Goal: Task Accomplishment & Management: Complete application form

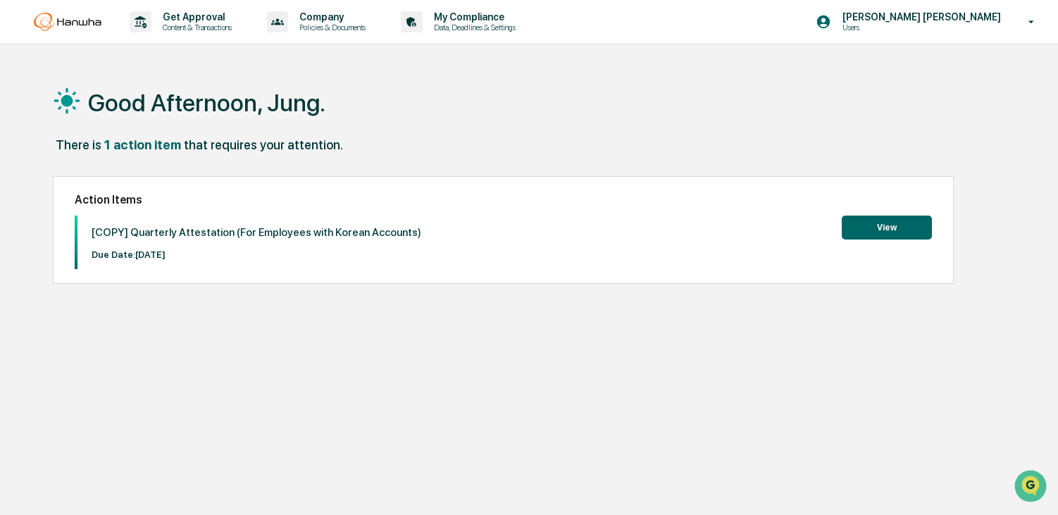
click at [884, 225] on button "View" at bounding box center [886, 227] width 90 height 24
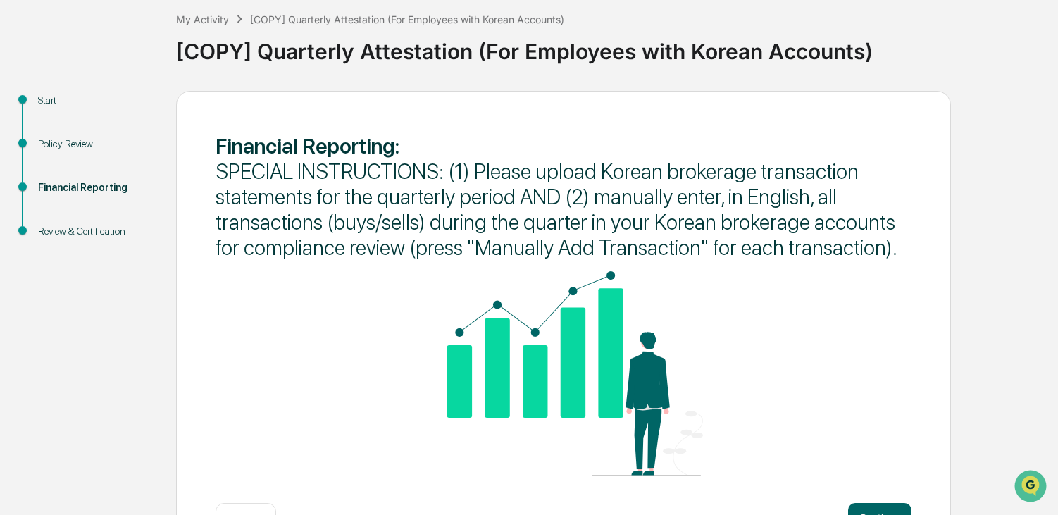
scroll to position [126, 0]
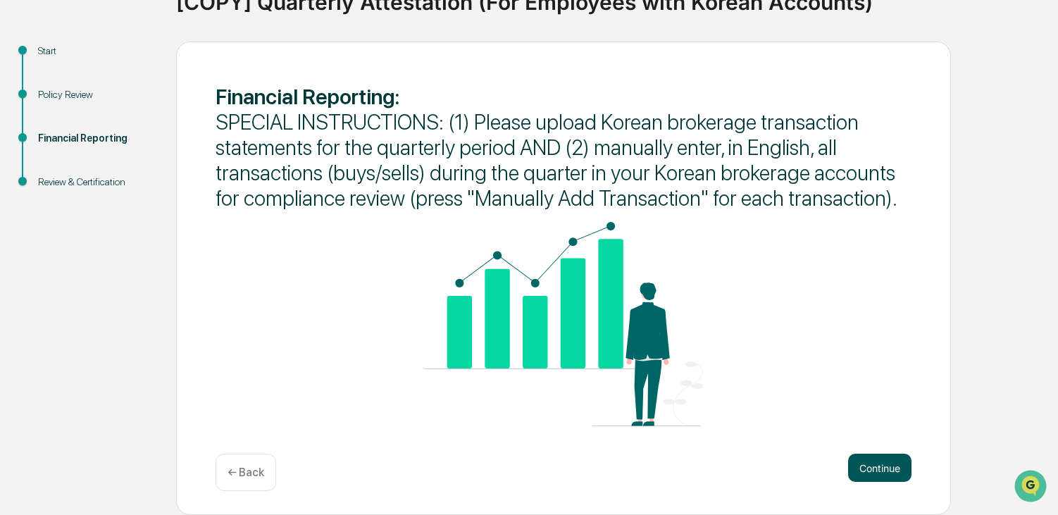
click at [876, 459] on button "Continue" at bounding box center [879, 467] width 63 height 28
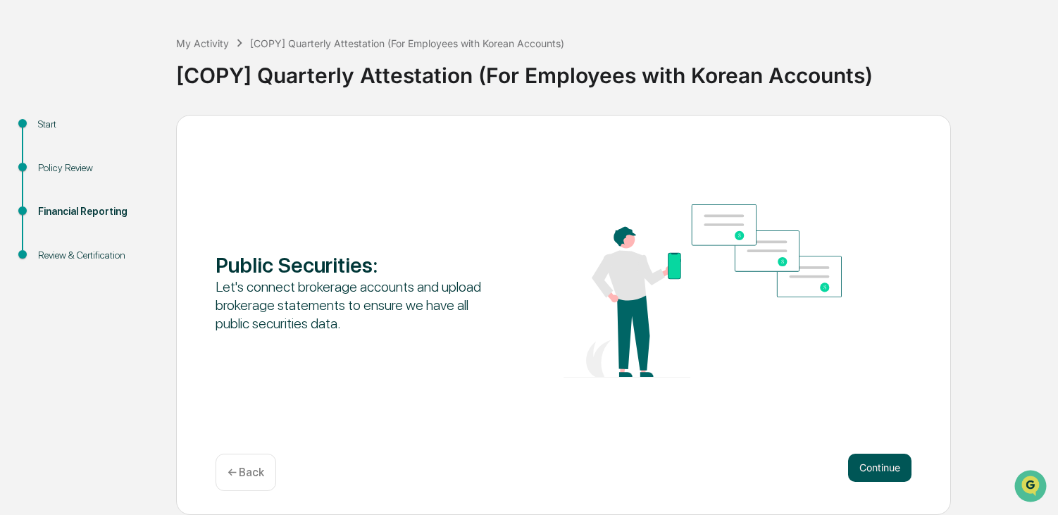
click at [879, 467] on button "Continue" at bounding box center [879, 467] width 63 height 28
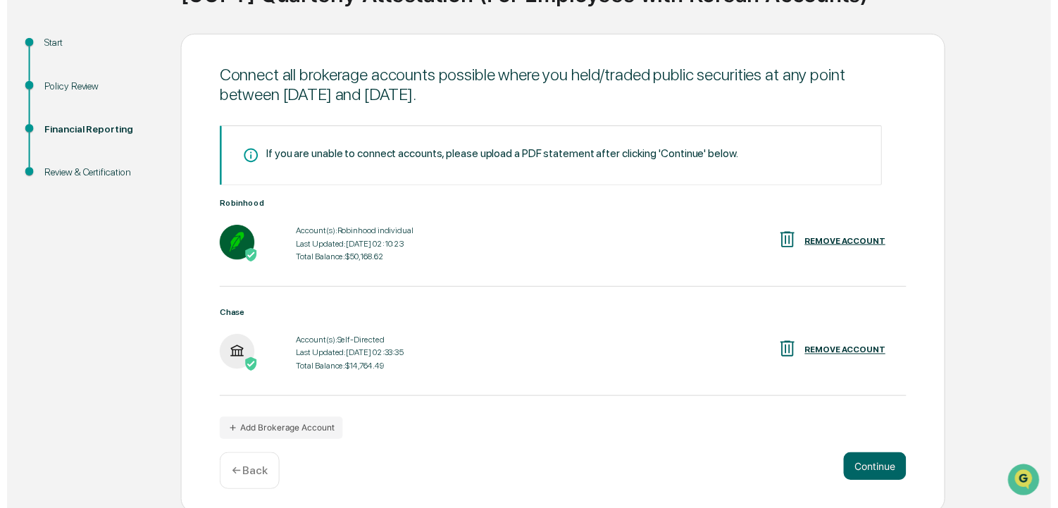
scroll to position [138, 0]
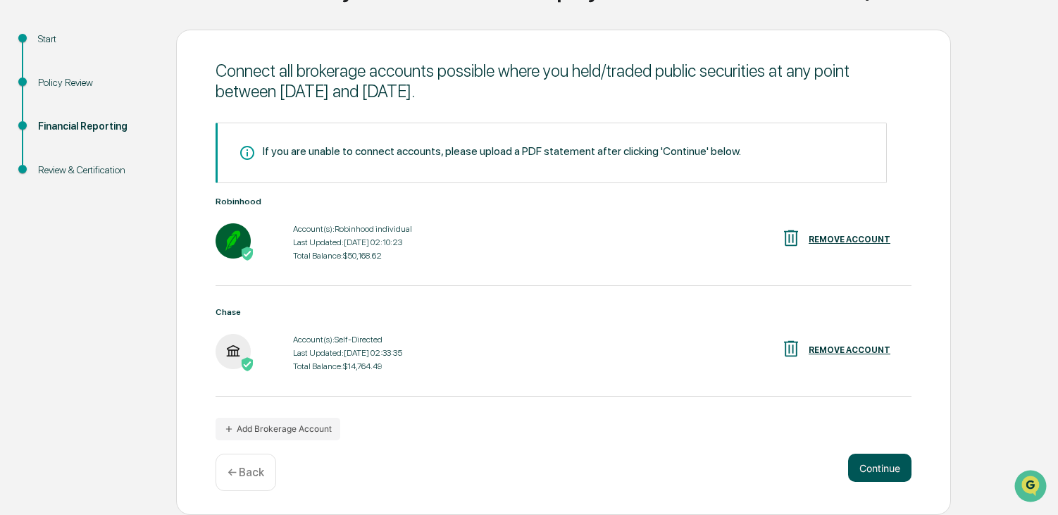
click at [874, 465] on button "Continue" at bounding box center [879, 467] width 63 height 28
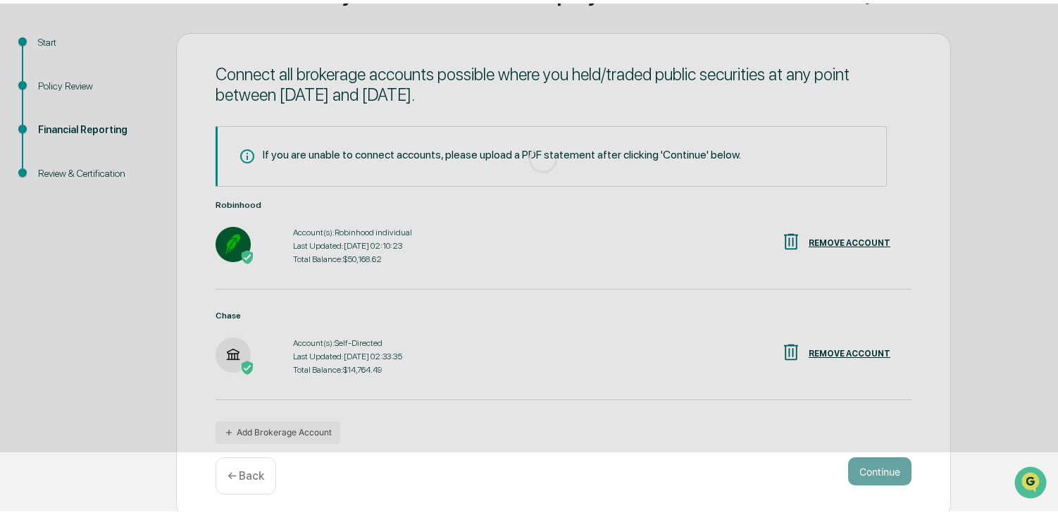
scroll to position [53, 0]
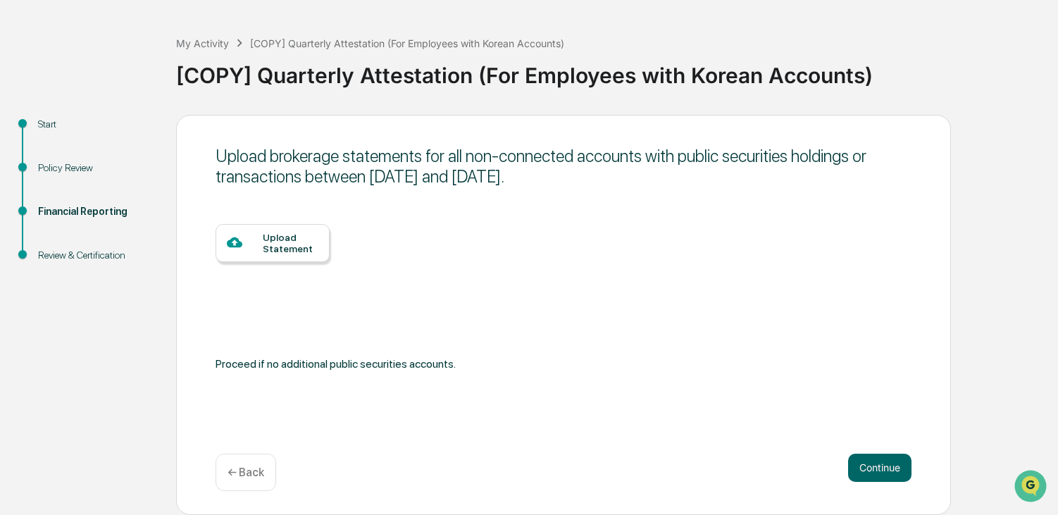
click at [306, 244] on div "Upload Statement" at bounding box center [291, 243] width 56 height 23
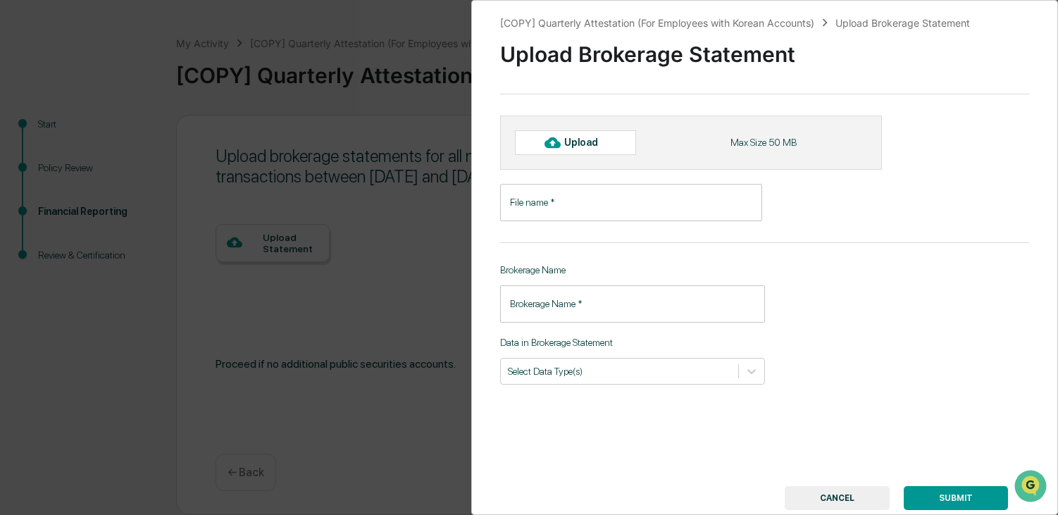
click at [572, 143] on div "Upload" at bounding box center [587, 142] width 46 height 11
type input "**********"
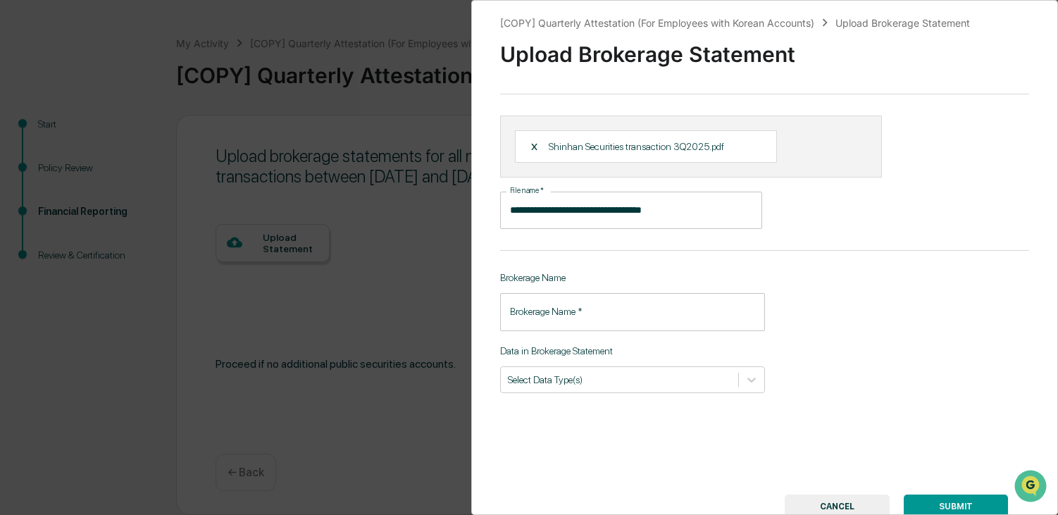
click at [635, 146] on p "Shinhan Securities transaction 3Q2025.pdf" at bounding box center [635, 146] width 175 height 11
click at [601, 147] on p "Shinhan Securities transaction 3Q2025.pdf" at bounding box center [635, 146] width 175 height 11
click at [720, 321] on input "Brokerage Name   *" at bounding box center [632, 311] width 265 height 37
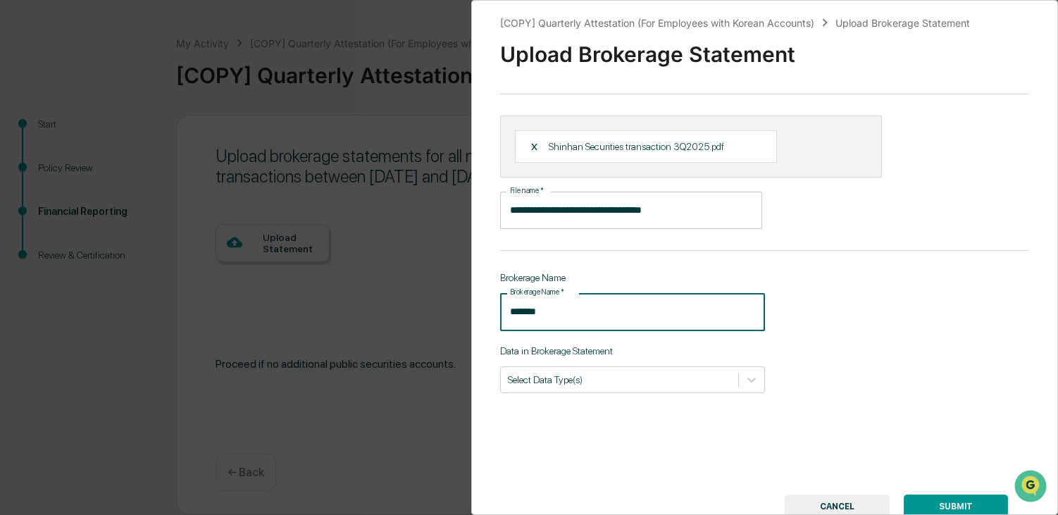
type input "*******"
click at [835, 310] on div "**********" at bounding box center [764, 257] width 587 height 515
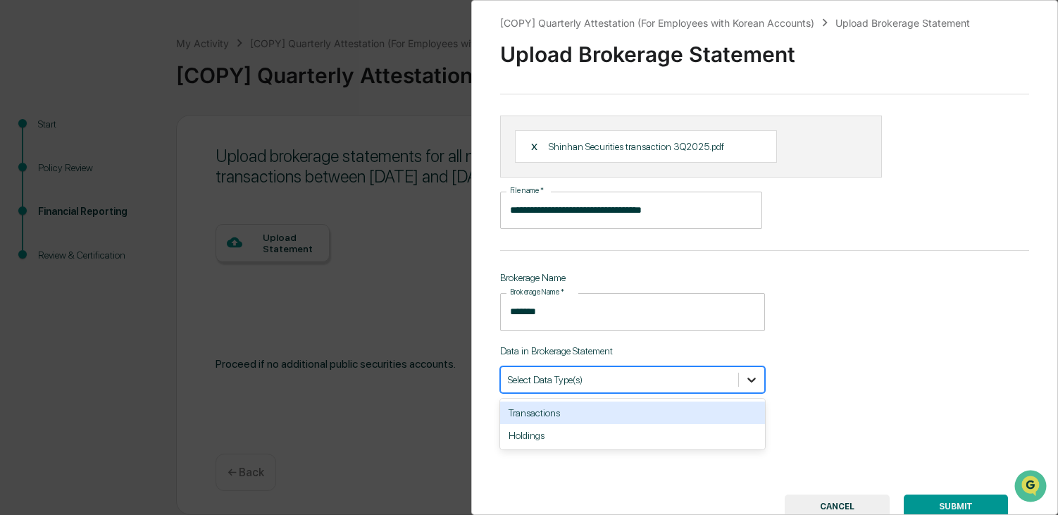
click at [757, 380] on div at bounding box center [751, 379] width 25 height 25
click at [664, 406] on div "Transactions" at bounding box center [632, 412] width 265 height 23
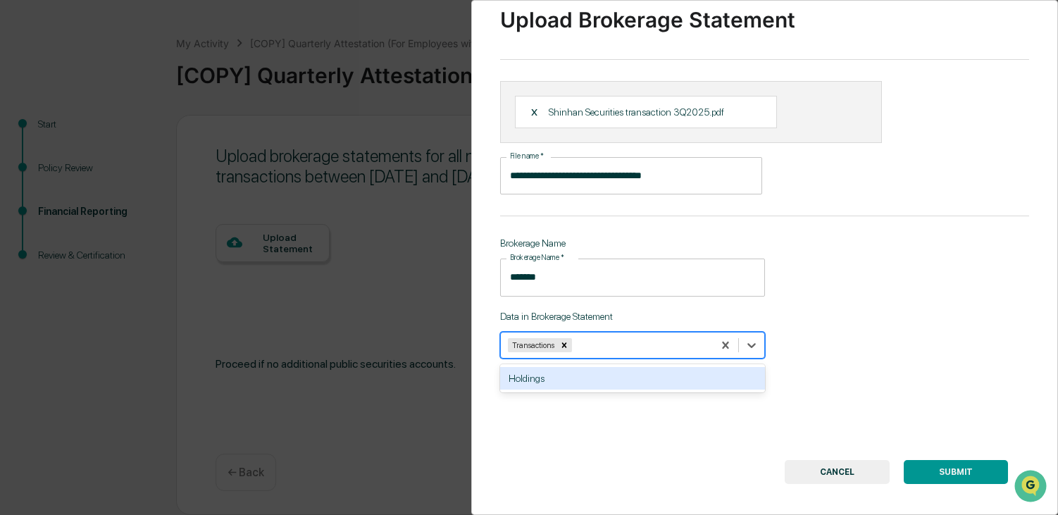
scroll to position [54, 0]
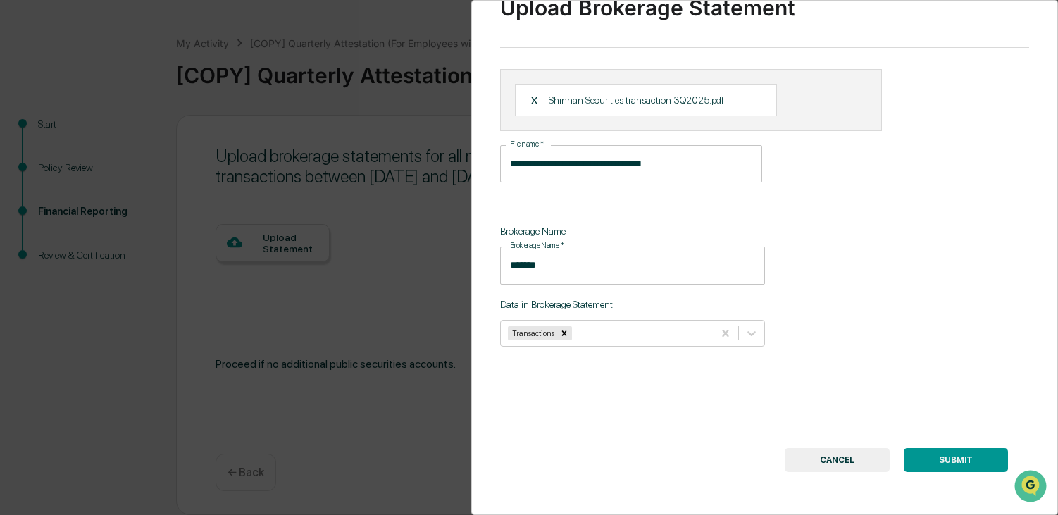
click at [949, 448] on button "SUBMIT" at bounding box center [955, 460] width 104 height 24
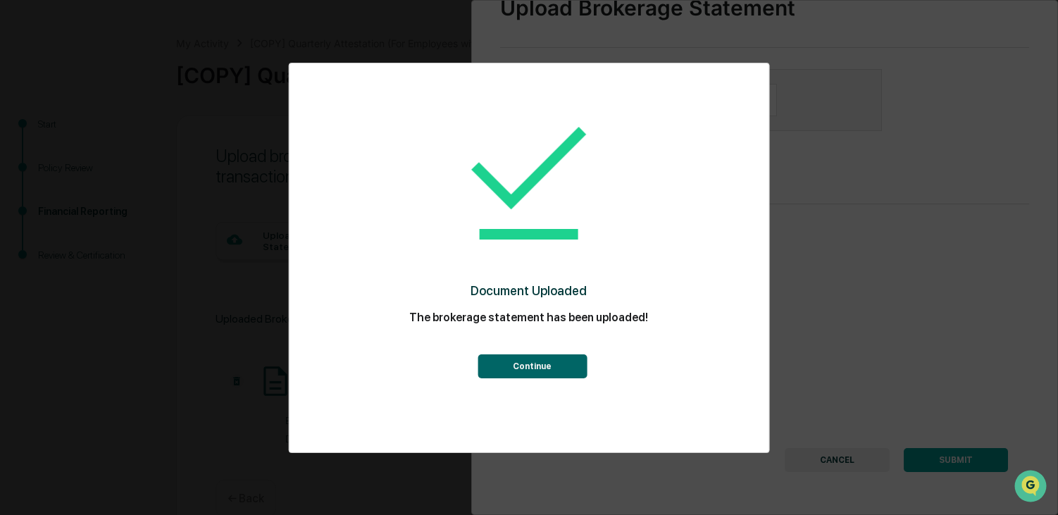
click at [544, 363] on button "Continue" at bounding box center [531, 366] width 109 height 24
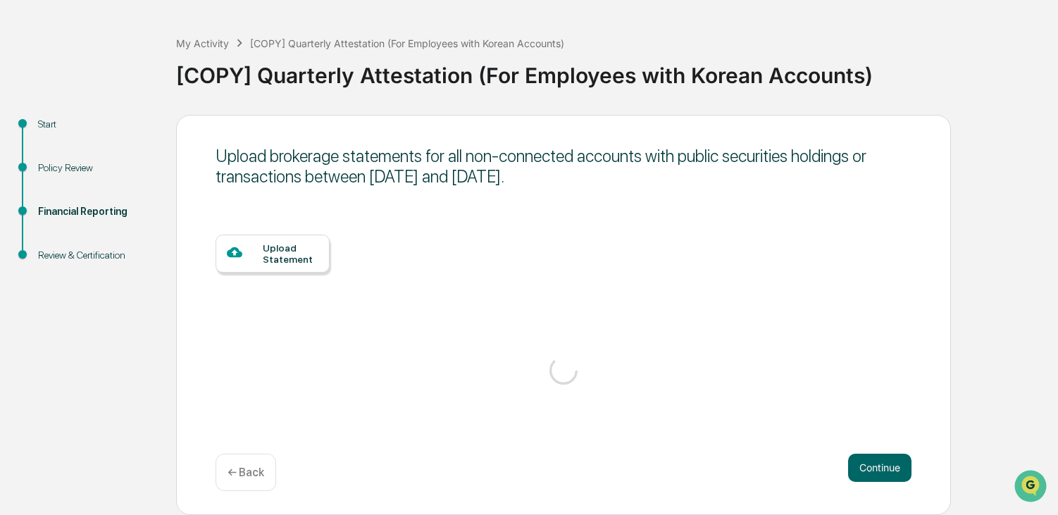
scroll to position [45, 0]
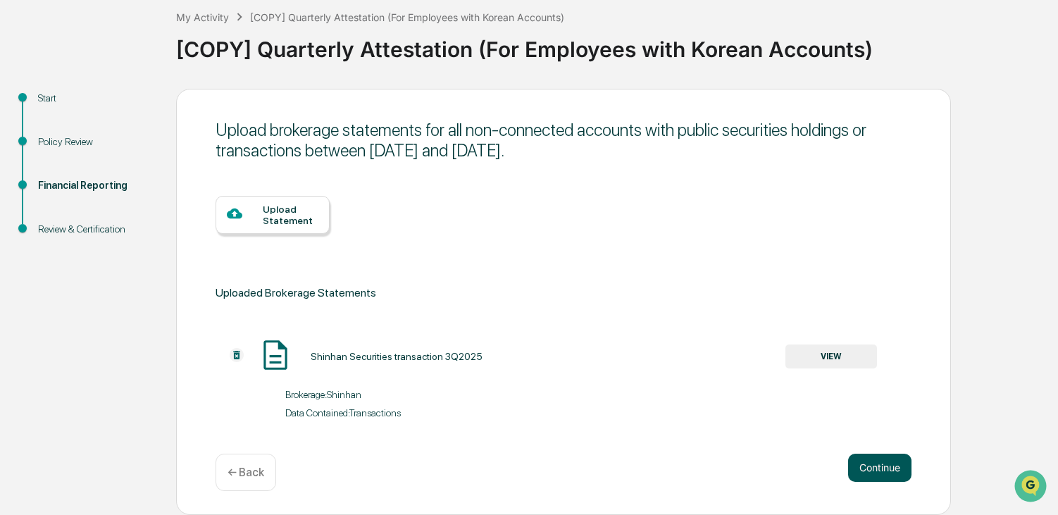
click at [879, 465] on button "Continue" at bounding box center [879, 467] width 63 height 28
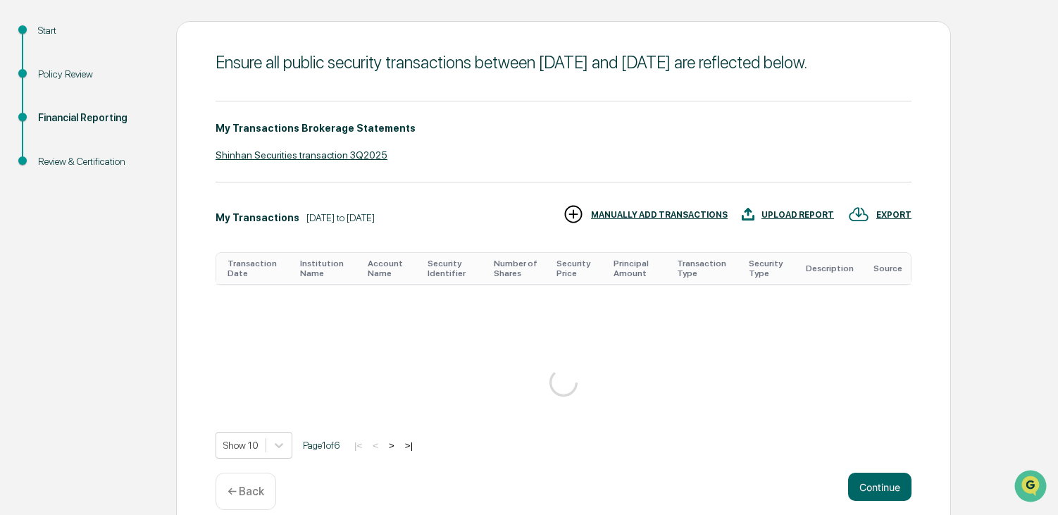
scroll to position [186, 0]
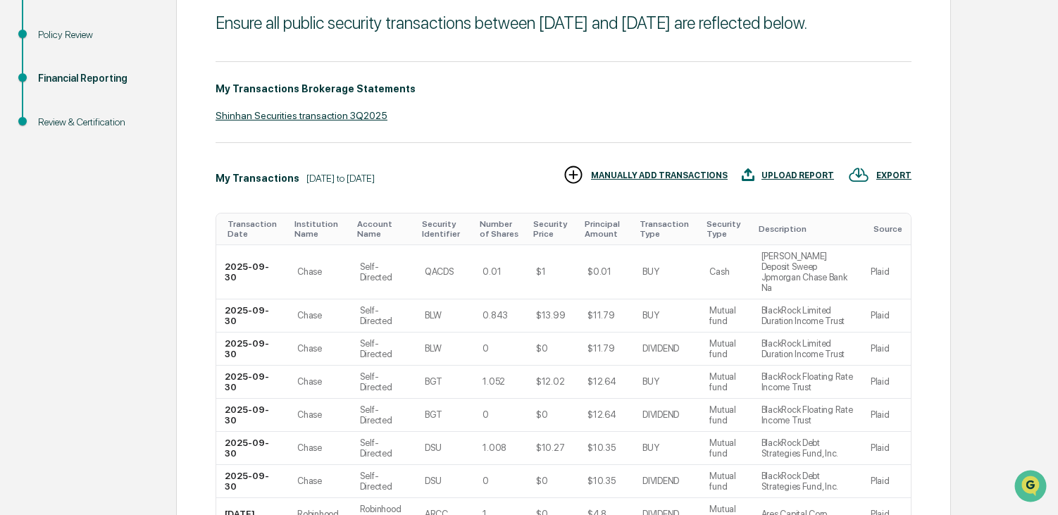
click at [980, 282] on div "Start Policy Review Financial Reporting Review & Certification Ensure all publi…" at bounding box center [528, 362] width 1043 height 760
click at [943, 206] on div "Ensure all public security transactions between [DATE] and [DATE] are reflected…" at bounding box center [563, 362] width 775 height 760
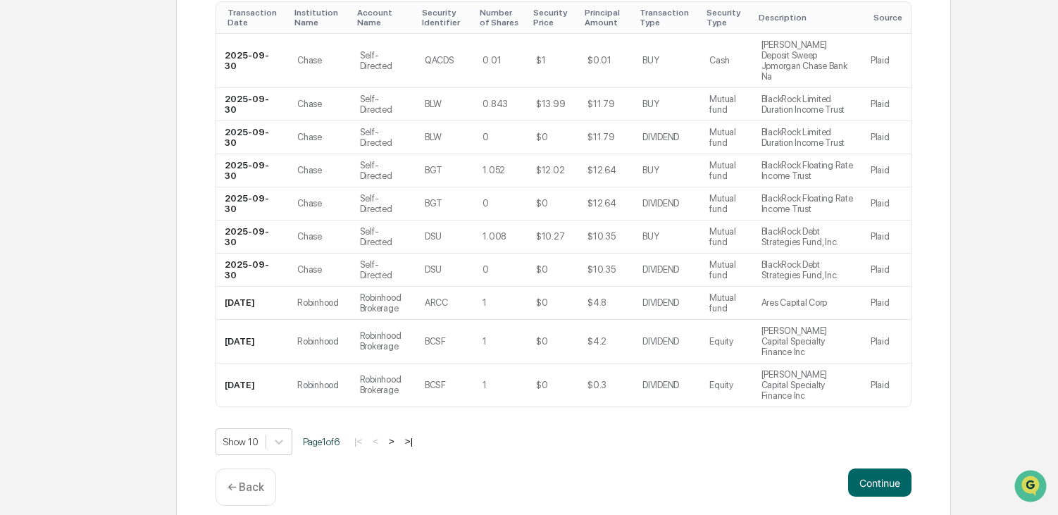
scroll to position [401, 0]
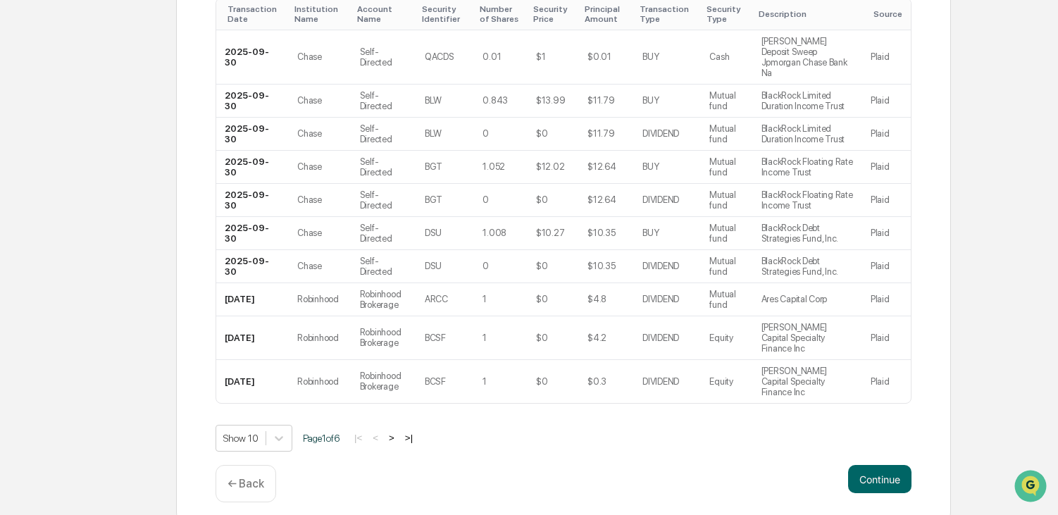
click at [415, 432] on button ">|" at bounding box center [409, 438] width 16 height 12
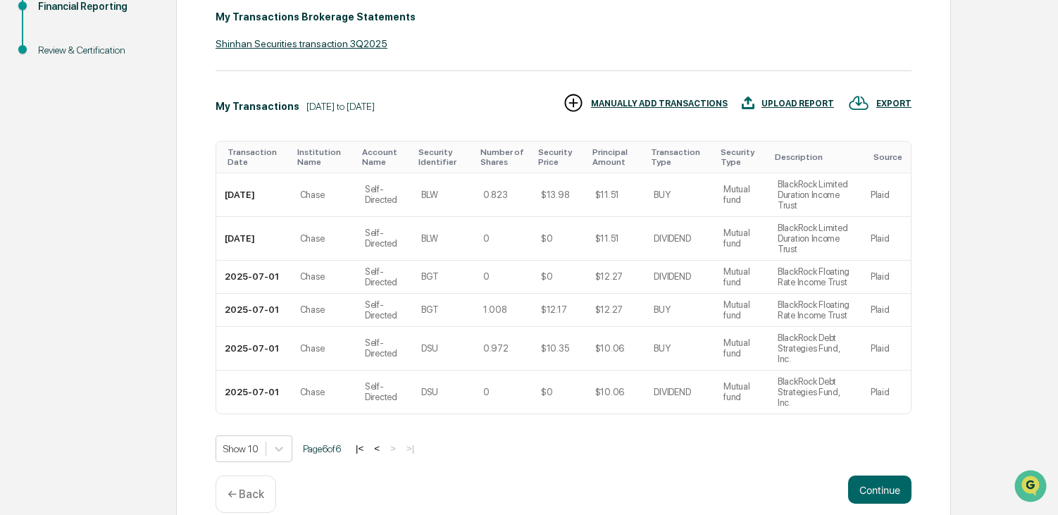
click at [381, 442] on button "<" at bounding box center [377, 448] width 14 height 12
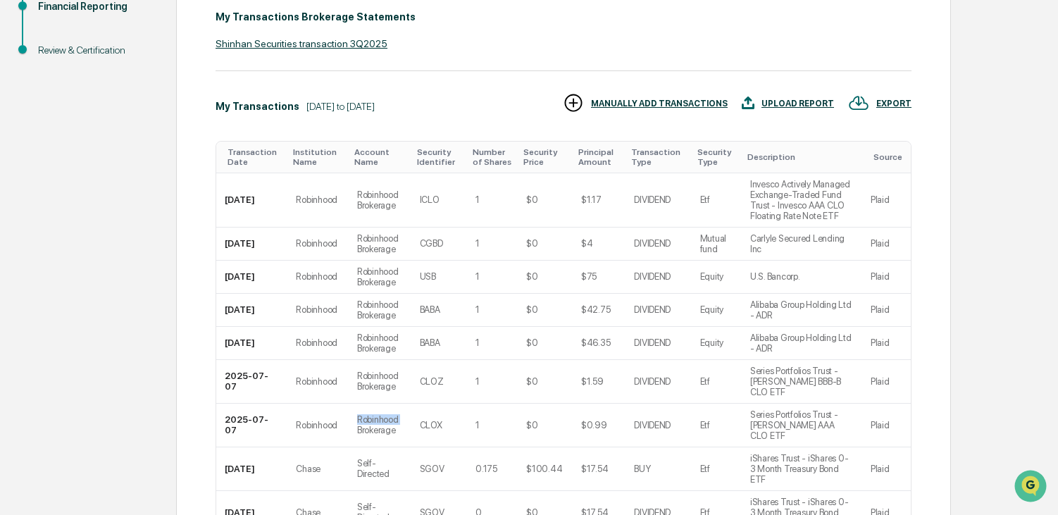
click at [381, 426] on td "Robinhood Brokerage" at bounding box center [380, 425] width 63 height 44
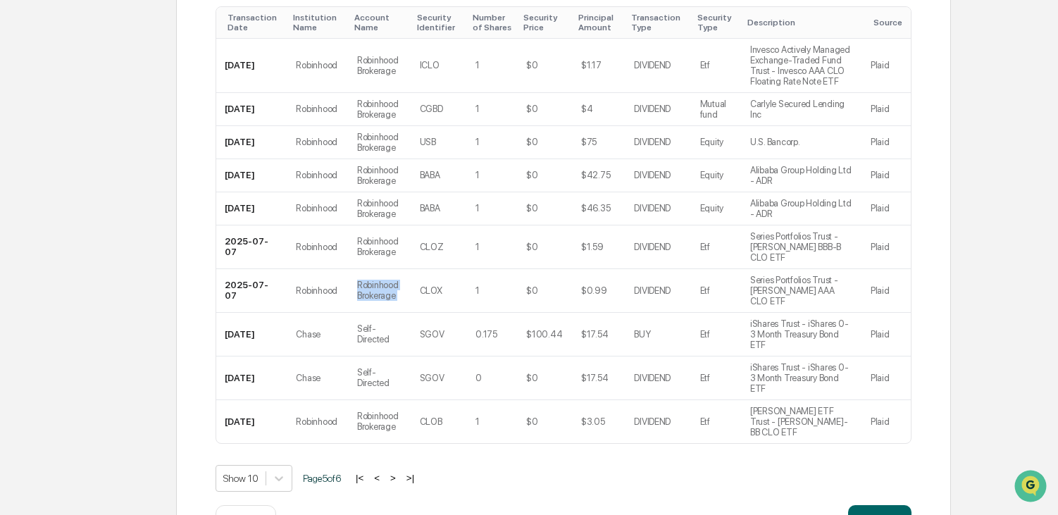
scroll to position [411, 0]
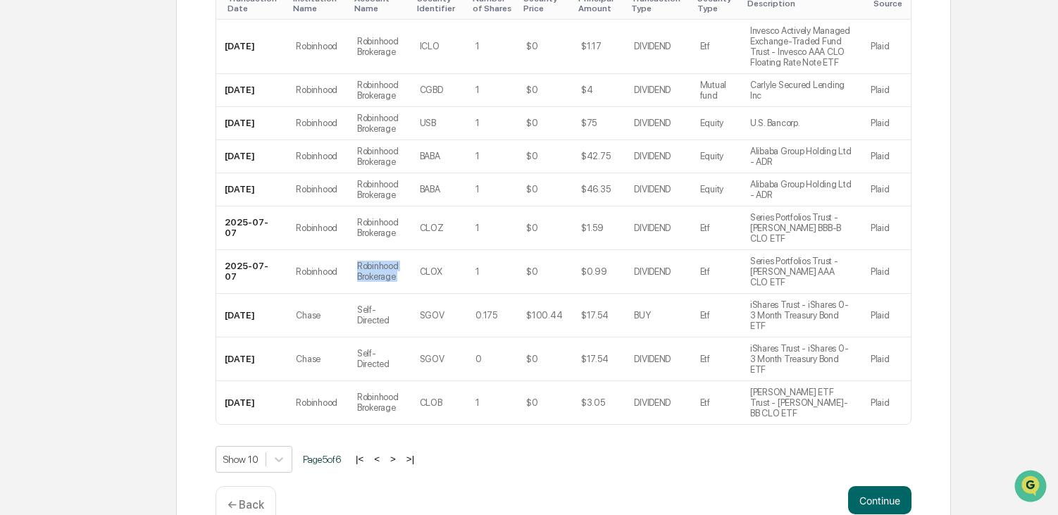
click at [368, 453] on button "|<" at bounding box center [359, 459] width 16 height 12
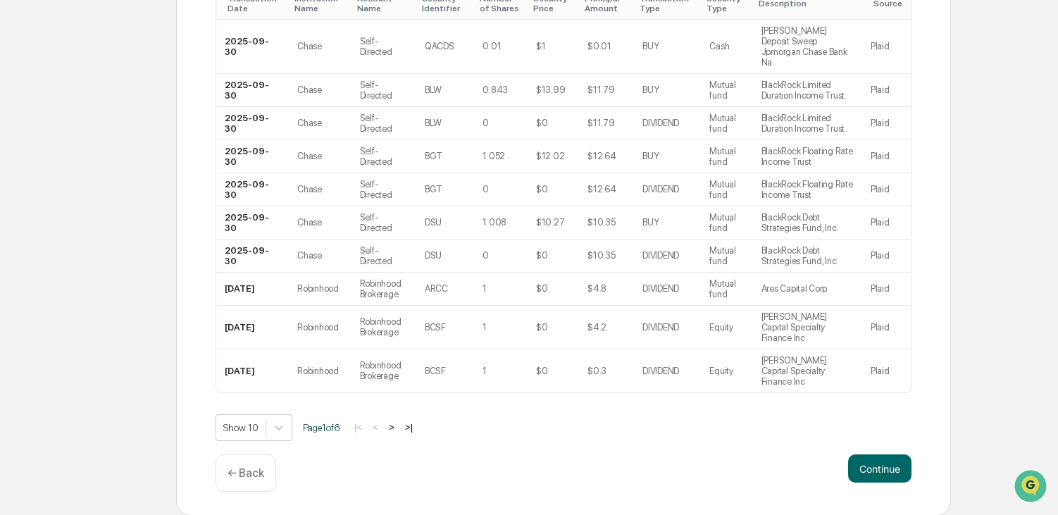
scroll to position [401, 0]
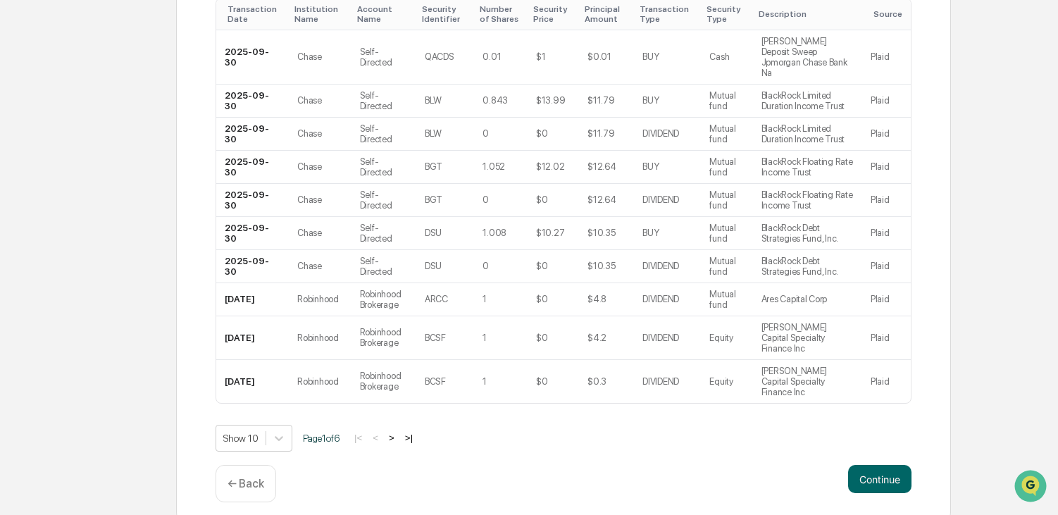
click at [399, 432] on button ">" at bounding box center [391, 438] width 14 height 12
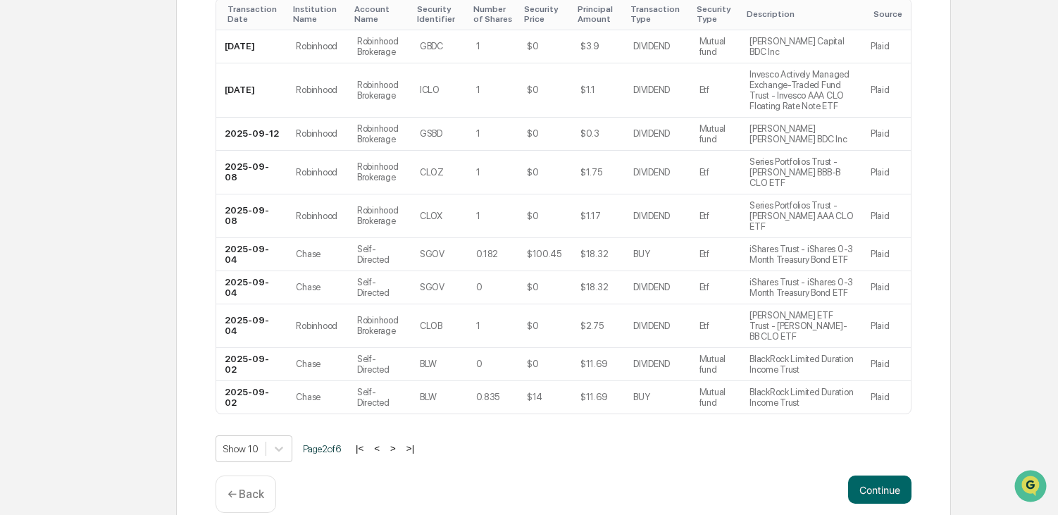
click at [403, 435] on div "Show 10 Page 2 of 6 |< < > >|" at bounding box center [563, 448] width 696 height 27
click at [400, 442] on button ">" at bounding box center [393, 448] width 14 height 12
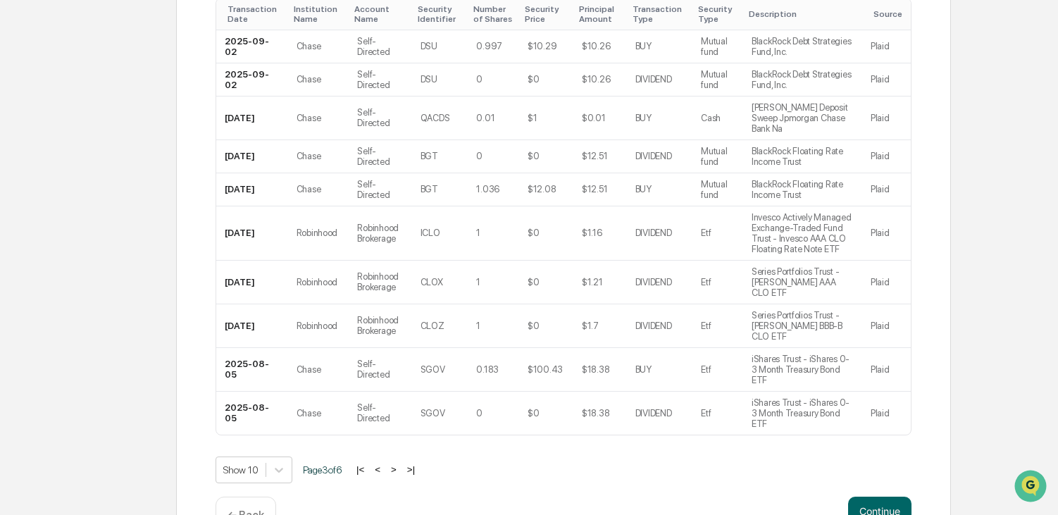
click at [694, 496] on div "Continue ← Back" at bounding box center [563, 514] width 696 height 37
click at [865, 496] on button "Continue" at bounding box center [879, 510] width 63 height 28
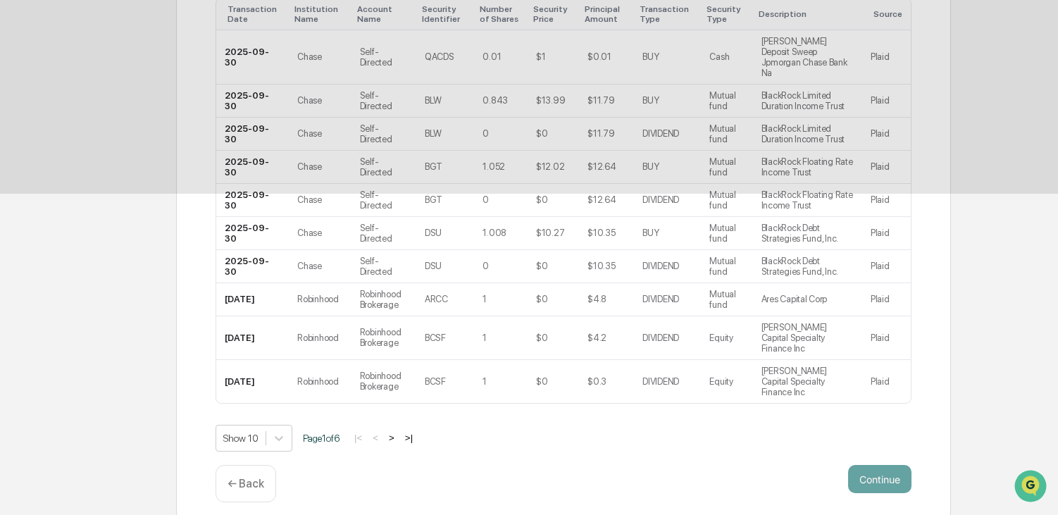
scroll to position [96, 0]
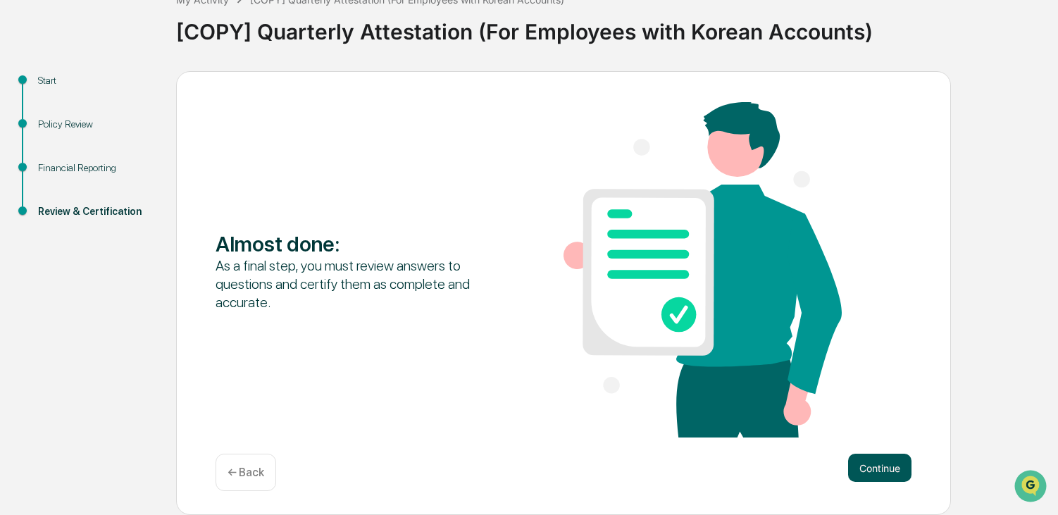
click at [873, 463] on button "Continue" at bounding box center [879, 467] width 63 height 28
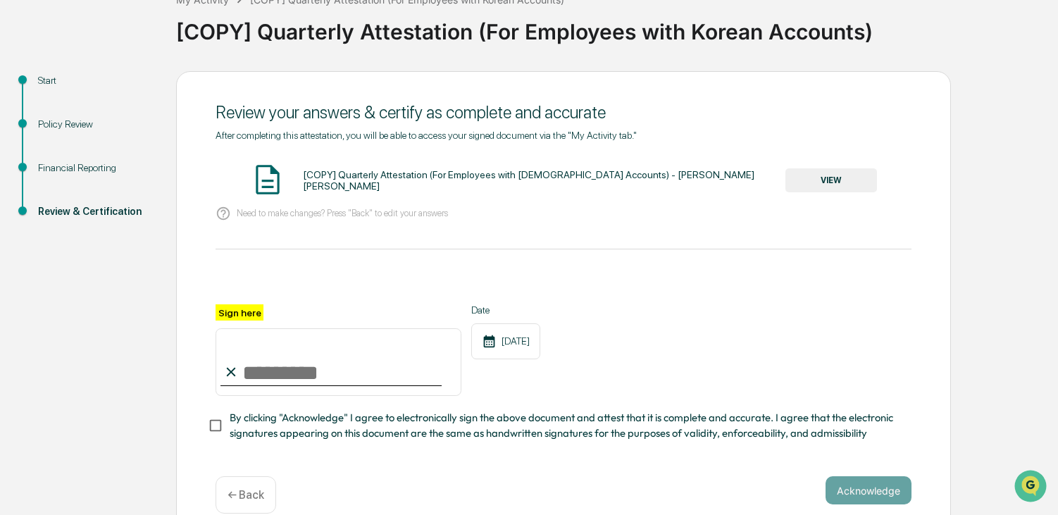
click at [822, 180] on button "VIEW" at bounding box center [831, 180] width 92 height 24
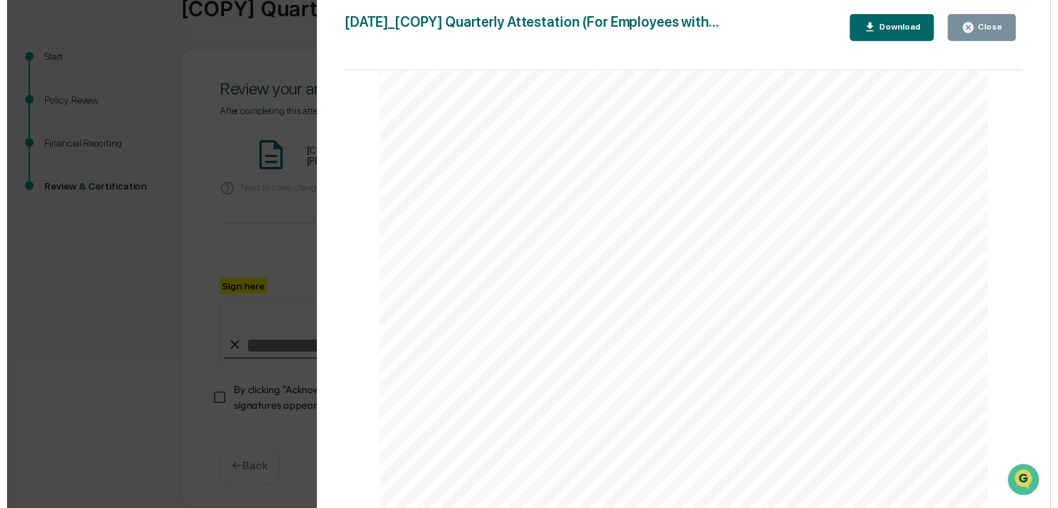
scroll to position [4911, 0]
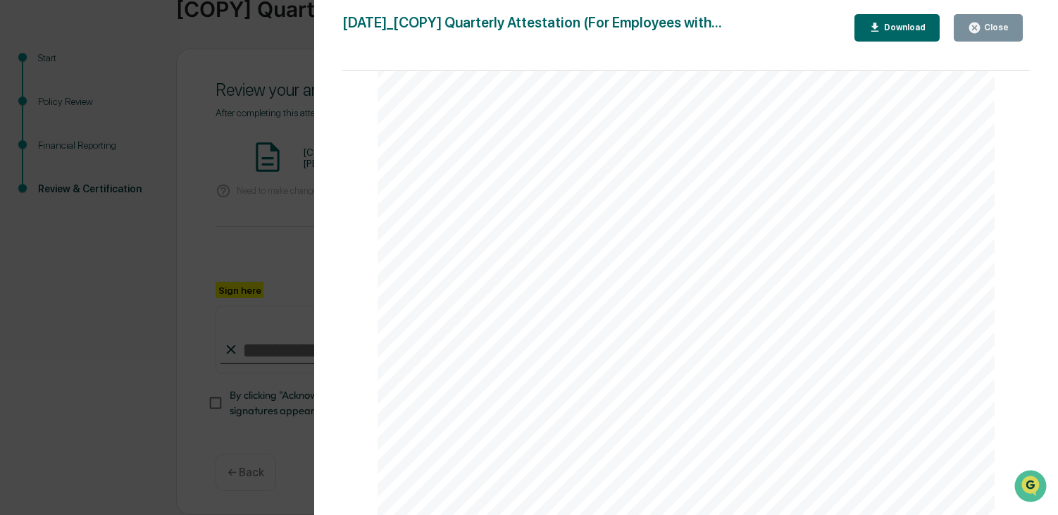
click at [993, 33] on div "Close" at bounding box center [987, 27] width 41 height 13
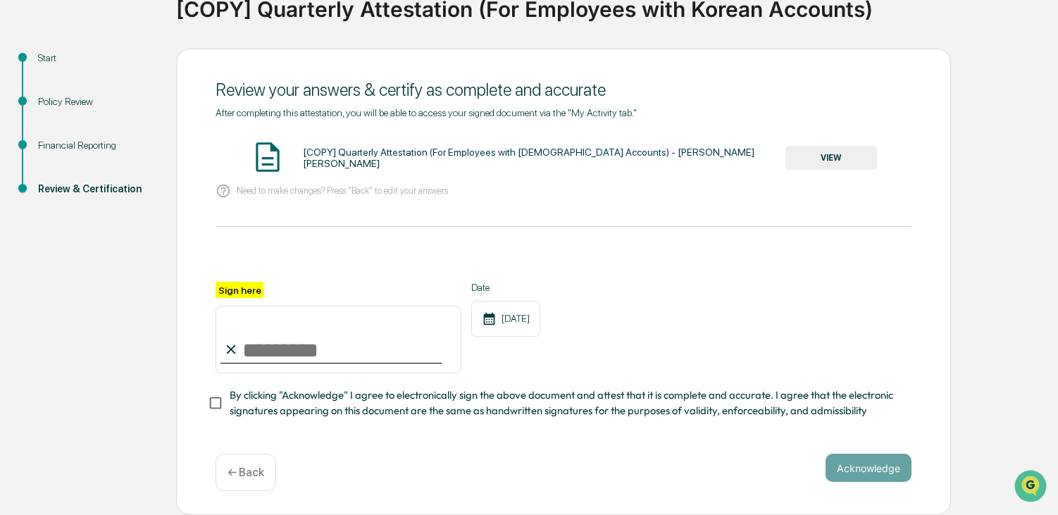
click at [604, 243] on div "After completing this attestation, you will be able to access your signed docum…" at bounding box center [563, 263] width 696 height 312
click at [351, 336] on input "Sign here" at bounding box center [338, 340] width 246 height 68
type input "**********"
click at [846, 324] on div "**********" at bounding box center [563, 328] width 696 height 92
click at [870, 460] on button "Acknowledge" at bounding box center [868, 467] width 86 height 28
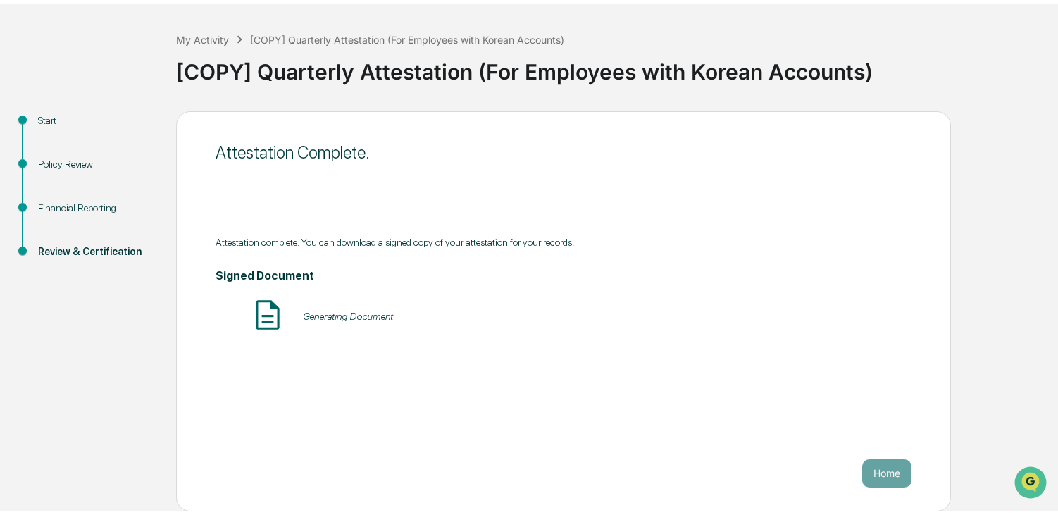
scroll to position [53, 0]
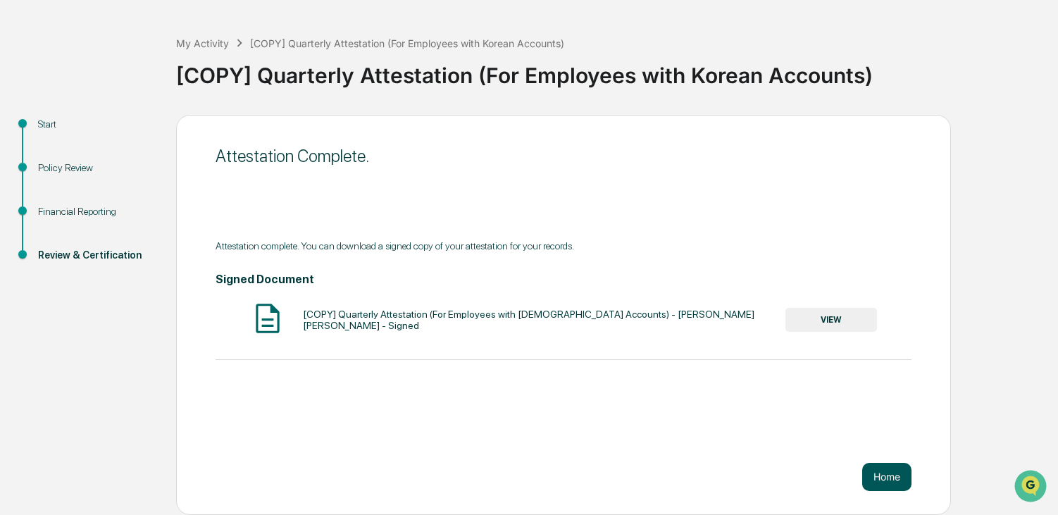
click at [898, 475] on button "Home" at bounding box center [886, 477] width 49 height 28
